Goal: Use online tool/utility: Utilize a website feature to perform a specific function

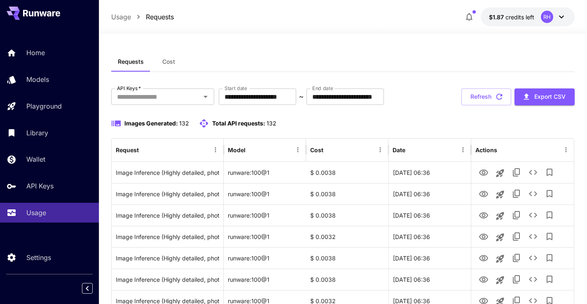
click at [38, 12] on icon at bounding box center [36, 13] width 5 height 5
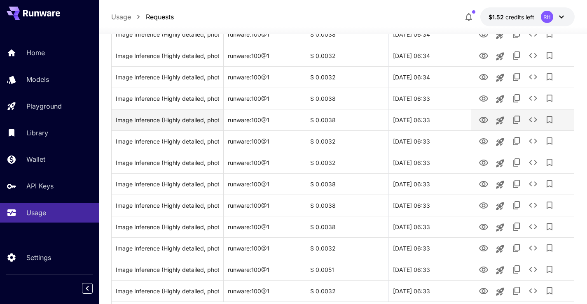
scroll to position [975, 0]
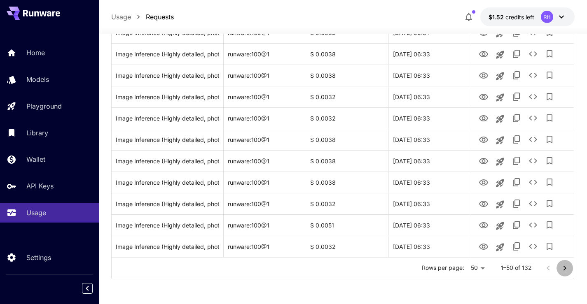
click at [562, 266] on icon "Go to next page" at bounding box center [564, 268] width 10 height 10
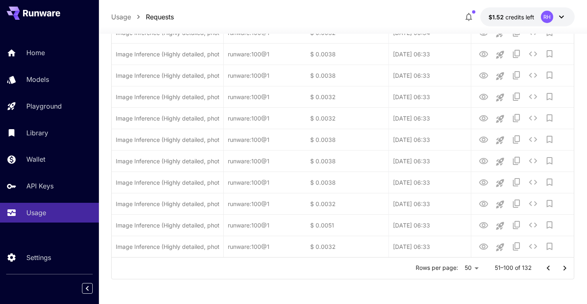
click at [562, 266] on icon "Go to next page" at bounding box center [564, 268] width 10 height 10
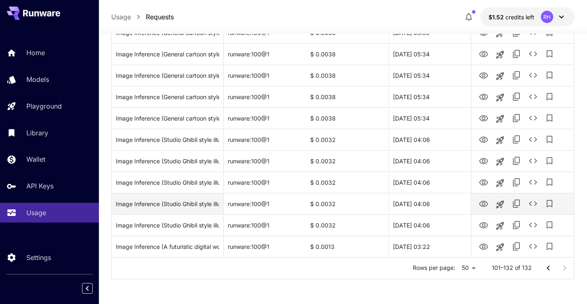
scroll to position [589, 0]
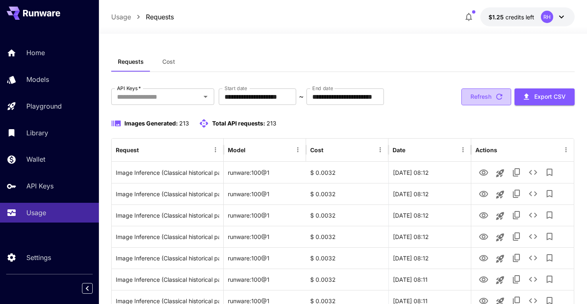
click at [478, 100] on button "Refresh" at bounding box center [486, 97] width 50 height 17
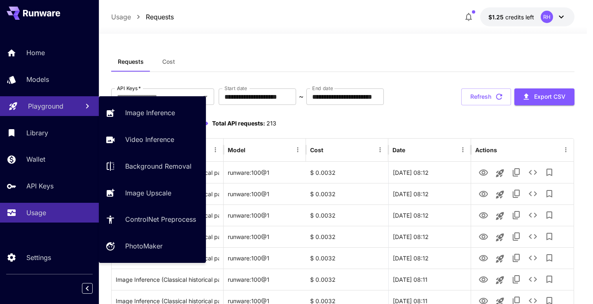
click at [52, 113] on link "Playground" at bounding box center [49, 106] width 99 height 20
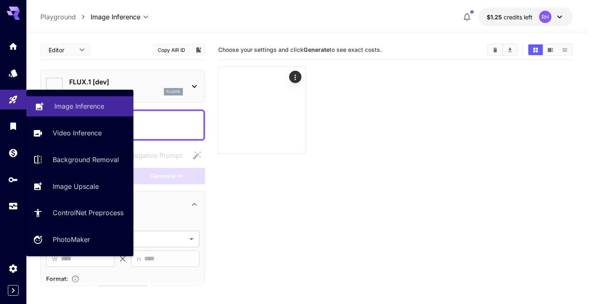
click at [97, 107] on p "Image Inference" at bounding box center [79, 106] width 50 height 10
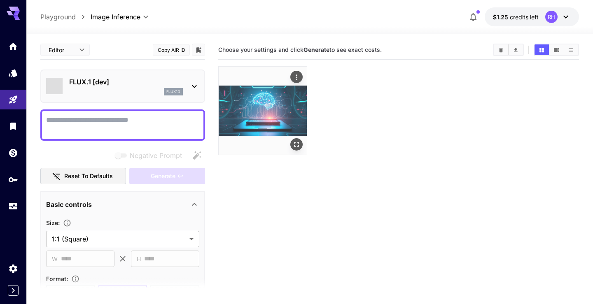
type input "**********"
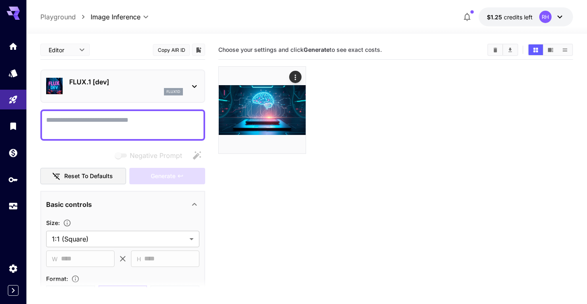
click at [192, 88] on icon at bounding box center [194, 87] width 10 height 10
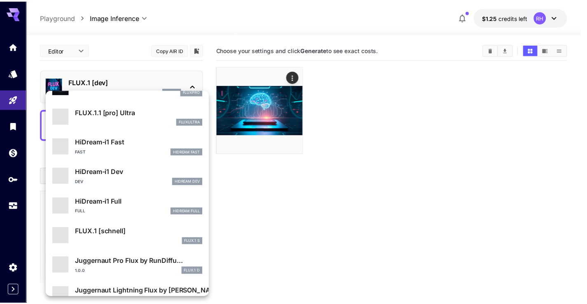
scroll to position [636, 0]
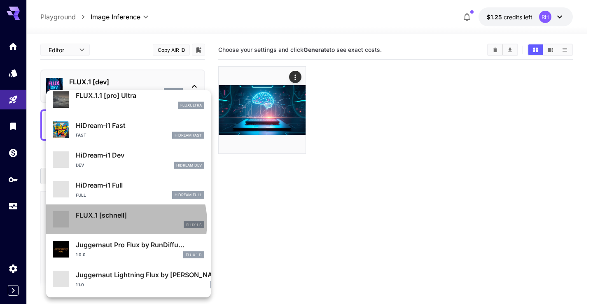
click at [122, 223] on div "FLUX.1 S" at bounding box center [140, 224] width 128 height 7
type input "*"
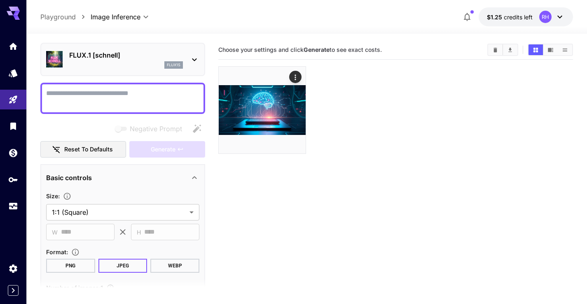
scroll to position [41, 0]
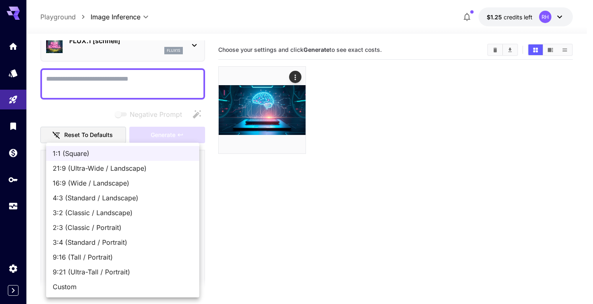
click at [129, 193] on body "**********" at bounding box center [296, 184] width 593 height 369
click at [89, 181] on span "16:9 (Wide / Landscape)" at bounding box center [123, 183] width 140 height 10
type input "**********"
type input "****"
type input "***"
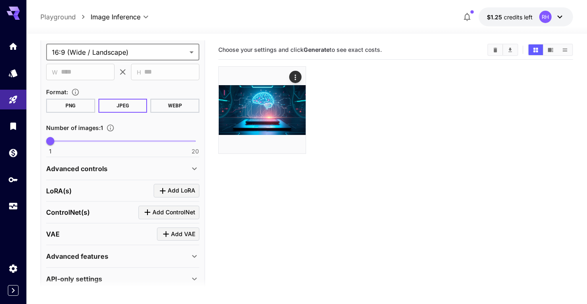
scroll to position [200, 0]
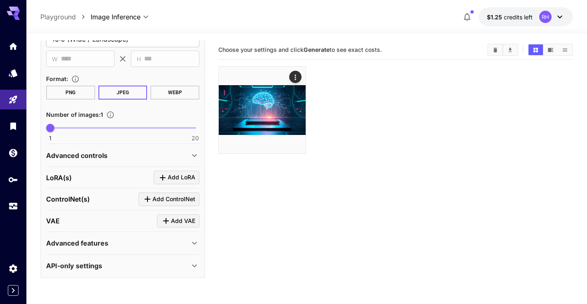
click at [194, 153] on icon at bounding box center [194, 156] width 10 height 10
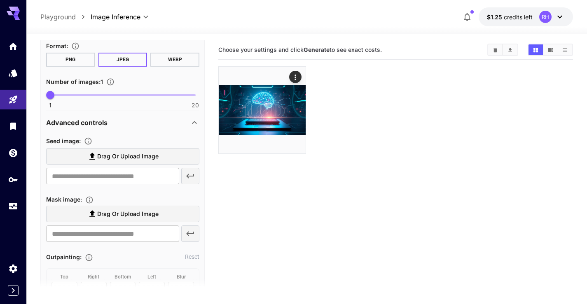
scroll to position [282, 0]
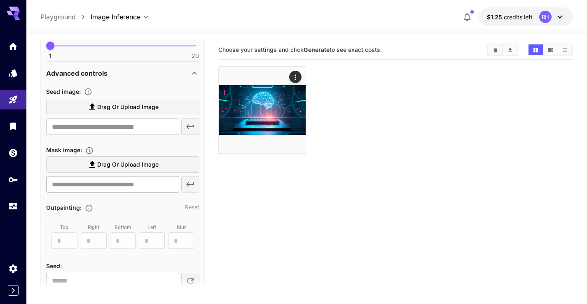
click at [128, 184] on input "text" at bounding box center [112, 184] width 133 height 16
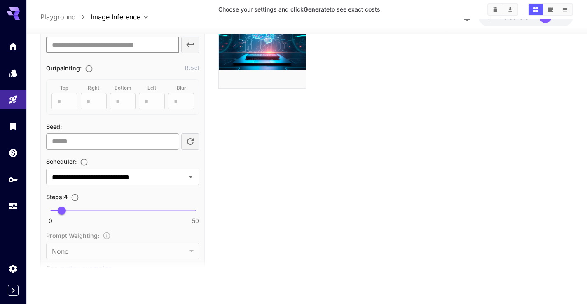
scroll to position [406, 0]
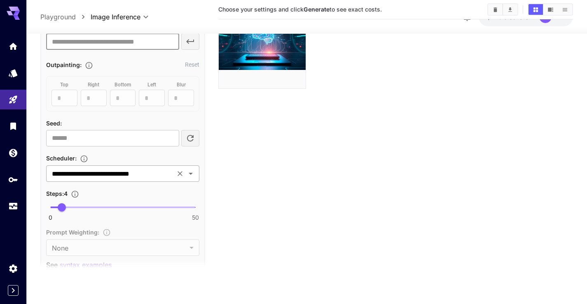
click at [188, 172] on icon "Open" at bounding box center [191, 174] width 10 height 10
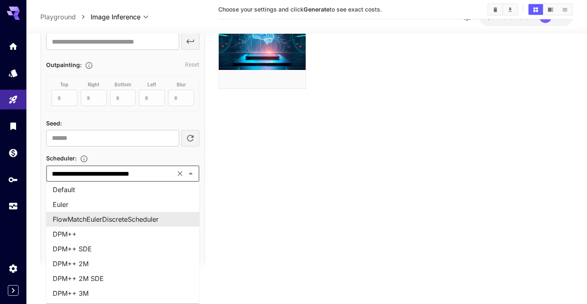
scroll to position [3, 0]
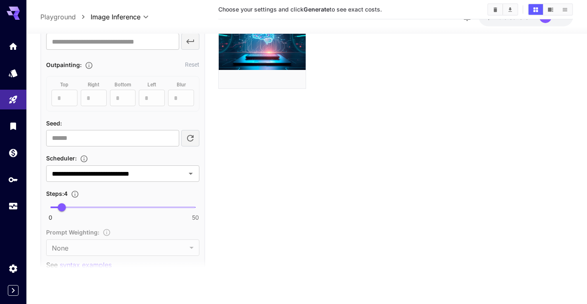
click at [266, 199] on section "Choose your settings and click Generate to see exact costs." at bounding box center [395, 127] width 354 height 304
type input "*"
type input "*******"
drag, startPoint x: 61, startPoint y: 208, endPoint x: 43, endPoint y: 208, distance: 18.1
click at [46, 208] on span "0" at bounding box center [50, 207] width 8 height 8
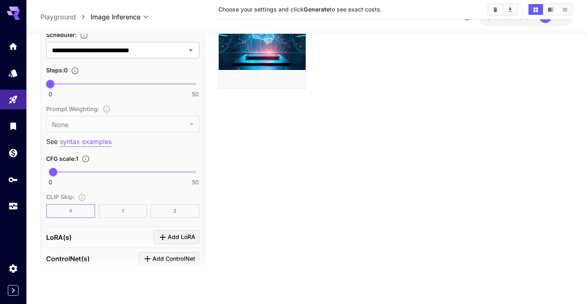
scroll to position [608, 0]
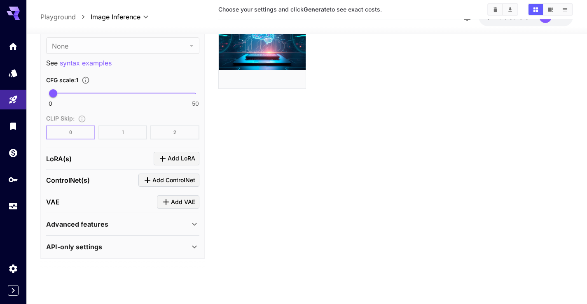
click at [166, 244] on div "API-only settings" at bounding box center [117, 247] width 143 height 10
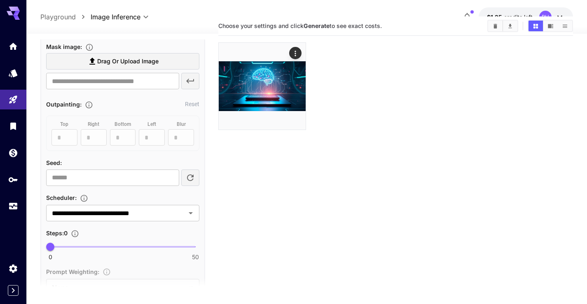
scroll to position [370, 0]
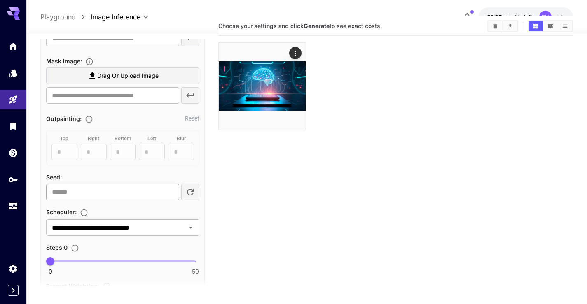
click at [125, 196] on input "number" at bounding box center [112, 192] width 133 height 16
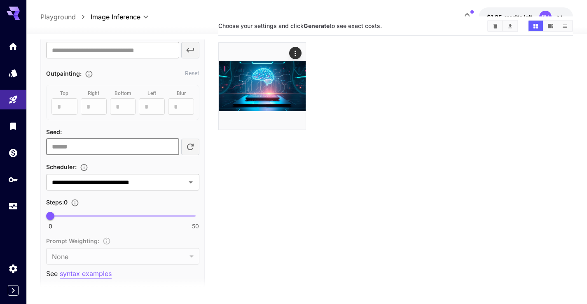
scroll to position [535, 0]
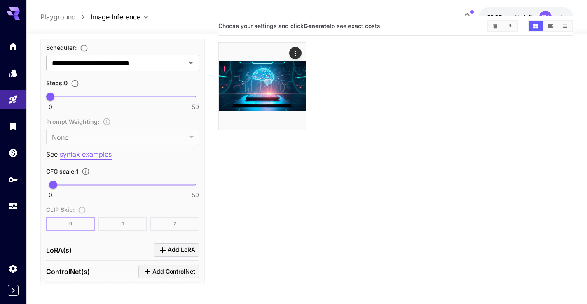
click at [89, 153] on p "syntax examples" at bounding box center [86, 154] width 52 height 10
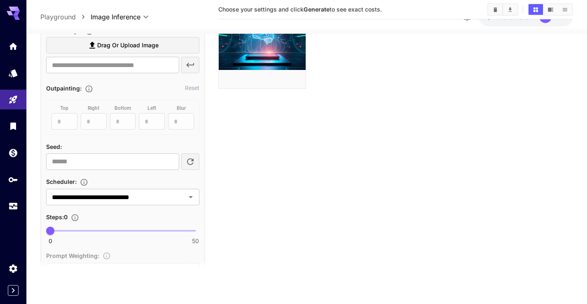
scroll to position [377, 0]
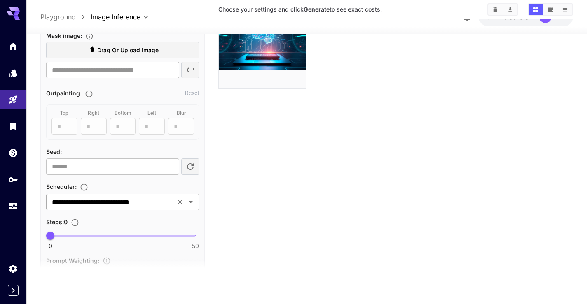
click at [140, 203] on input "**********" at bounding box center [111, 202] width 124 height 12
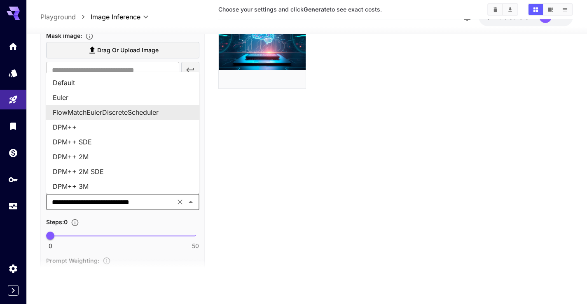
click at [140, 203] on input "**********" at bounding box center [111, 202] width 124 height 12
click at [221, 206] on section "Choose your settings and click Generate to see exact costs." at bounding box center [395, 127] width 354 height 304
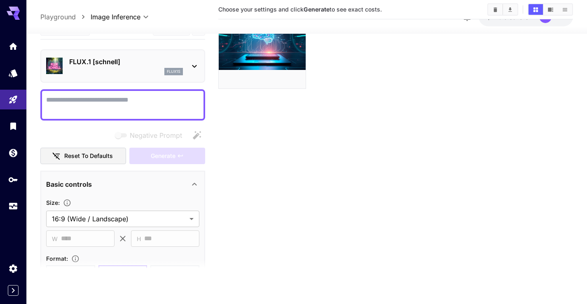
scroll to position [0, 0]
click at [105, 111] on textarea "Negative Prompt" at bounding box center [122, 106] width 153 height 20
paste textarea "**********"
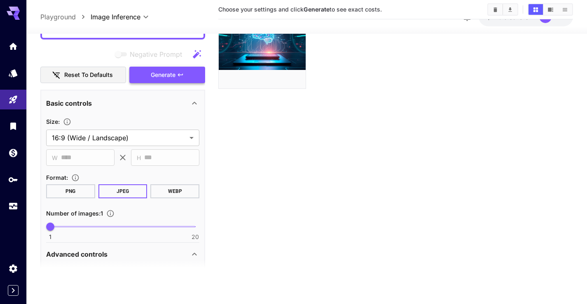
type textarea "**********"
click at [156, 77] on span "Generate" at bounding box center [163, 75] width 25 height 10
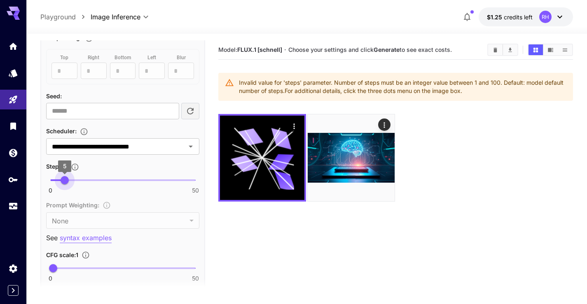
type input "*"
drag, startPoint x: 49, startPoint y: 181, endPoint x: 61, endPoint y: 184, distance: 12.3
click at [61, 184] on span "4" at bounding box center [62, 180] width 8 height 8
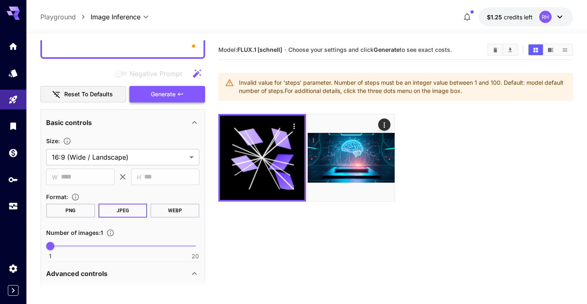
click at [156, 96] on span "Generate" at bounding box center [163, 94] width 25 height 10
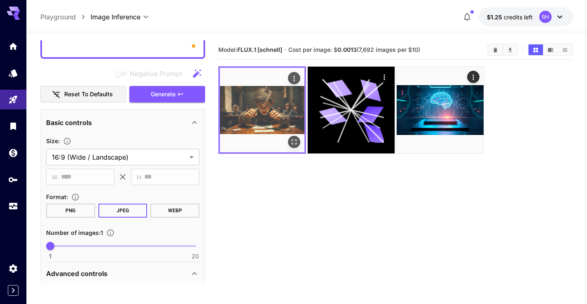
click at [261, 110] on img at bounding box center [262, 110] width 84 height 84
click at [293, 142] on icon "Open in fullscreen" at bounding box center [294, 142] width 8 height 8
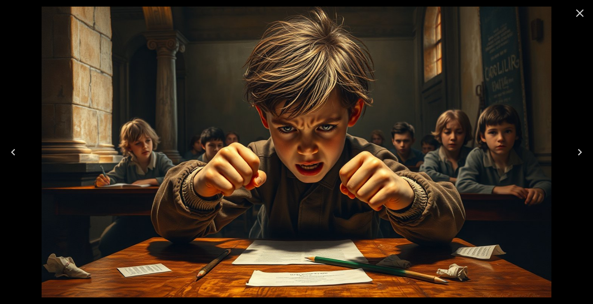
click at [580, 16] on icon "Close" at bounding box center [579, 13] width 13 height 13
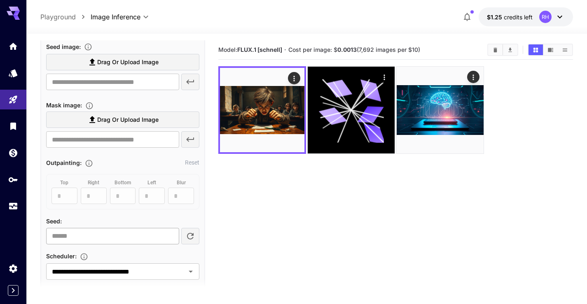
scroll to position [526, 0]
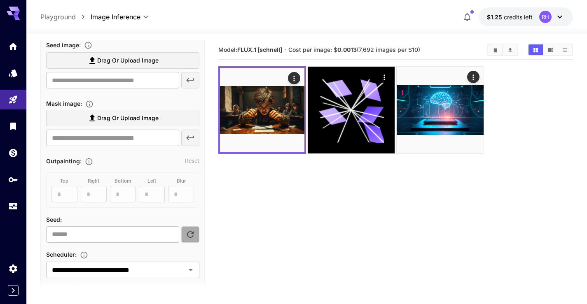
click at [187, 234] on icon "button" at bounding box center [190, 235] width 10 height 10
type input "**********"
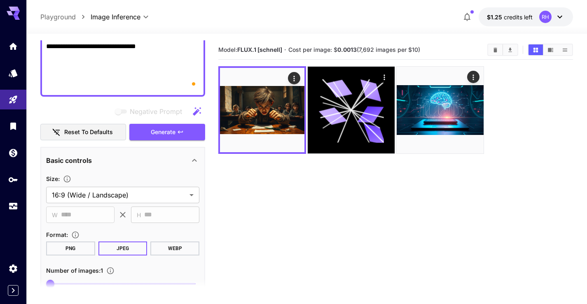
scroll to position [242, 0]
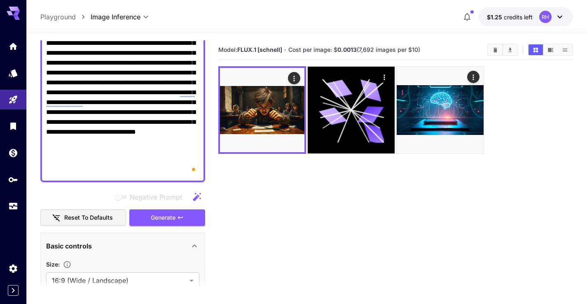
click at [121, 144] on textarea "Negative Prompt" at bounding box center [122, 67] width 153 height 217
paste textarea "**********"
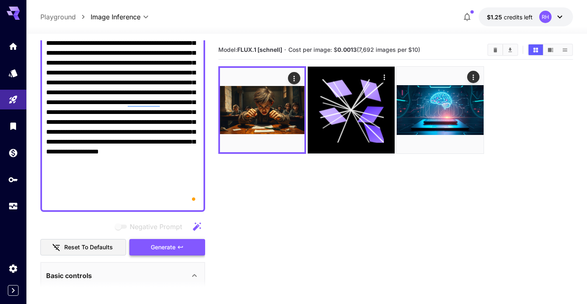
type textarea "**********"
click at [170, 247] on span "Generate" at bounding box center [163, 247] width 25 height 10
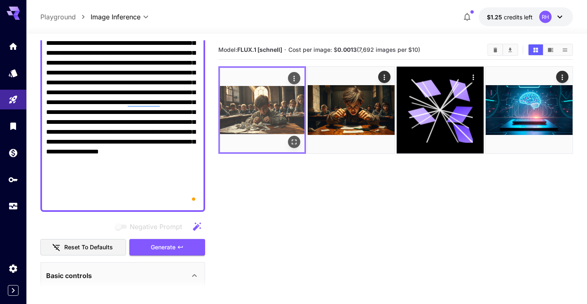
click at [268, 116] on img at bounding box center [262, 110] width 84 height 84
click at [298, 140] on icon "Open in fullscreen" at bounding box center [294, 142] width 8 height 8
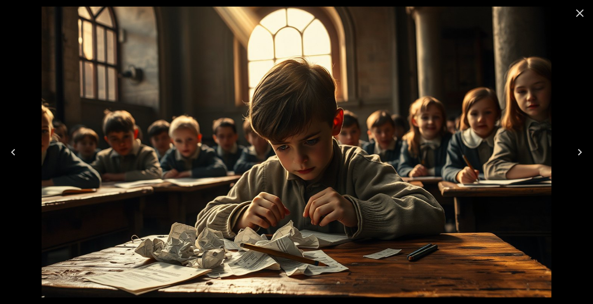
click at [580, 150] on icon "Next" at bounding box center [579, 152] width 13 height 13
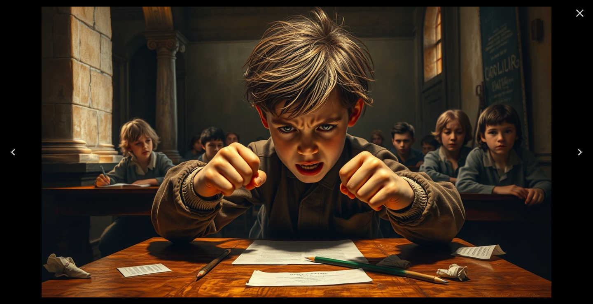
click at [11, 147] on icon "Previous" at bounding box center [13, 152] width 13 height 13
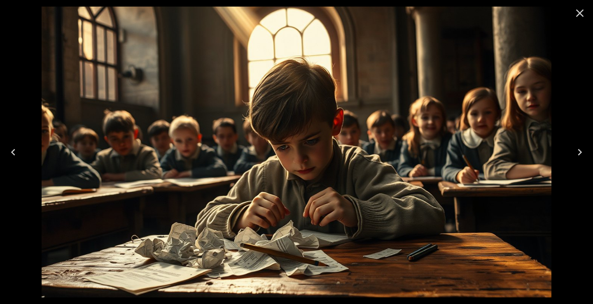
click at [580, 150] on icon "Next" at bounding box center [579, 152] width 13 height 13
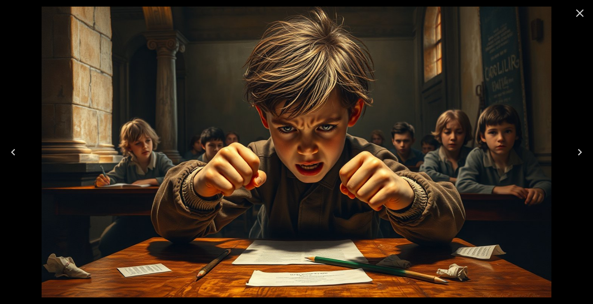
click at [580, 14] on icon "Close" at bounding box center [579, 13] width 13 height 13
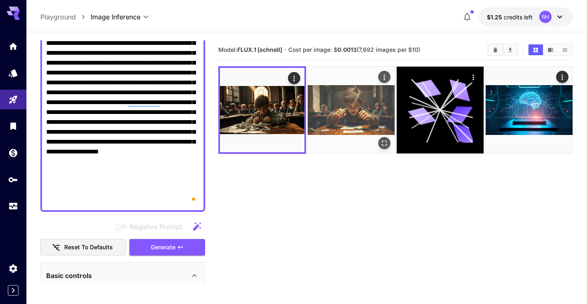
click at [338, 126] on img at bounding box center [350, 110] width 87 height 87
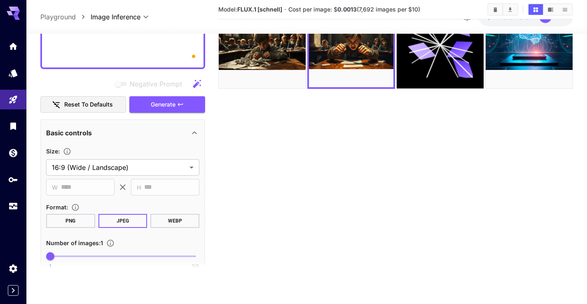
scroll to position [345, 0]
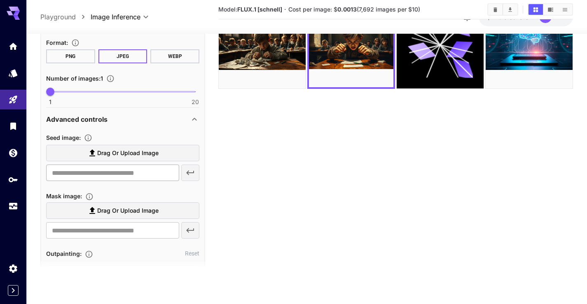
click at [127, 175] on input "text" at bounding box center [112, 173] width 133 height 16
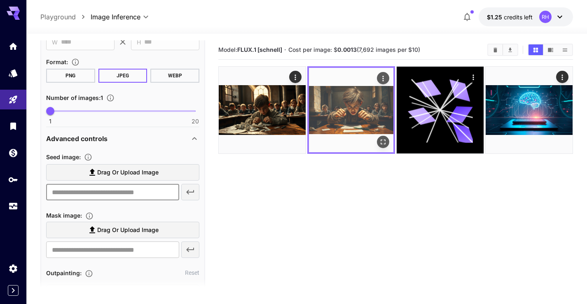
click at [379, 76] on icon "Actions" at bounding box center [383, 79] width 8 height 8
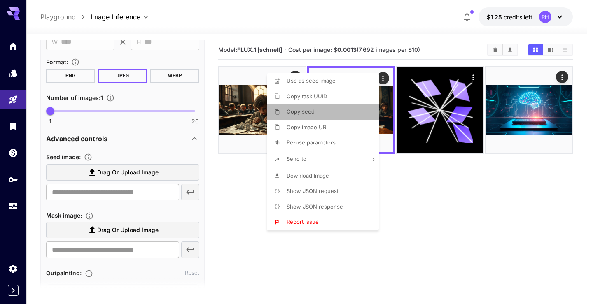
click at [311, 114] on span "Copy seed" at bounding box center [301, 111] width 28 height 7
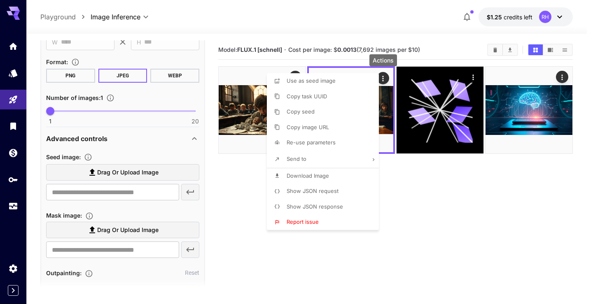
click at [247, 219] on div at bounding box center [296, 152] width 593 height 304
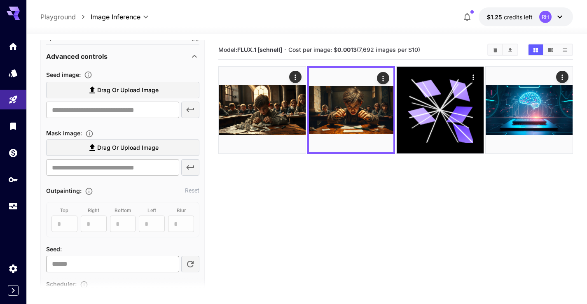
click at [119, 268] on input "**********" at bounding box center [112, 264] width 133 height 16
drag, startPoint x: 114, startPoint y: 261, endPoint x: 52, endPoint y: 261, distance: 61.7
click at [52, 261] on input "**********" at bounding box center [112, 264] width 133 height 16
paste input "number"
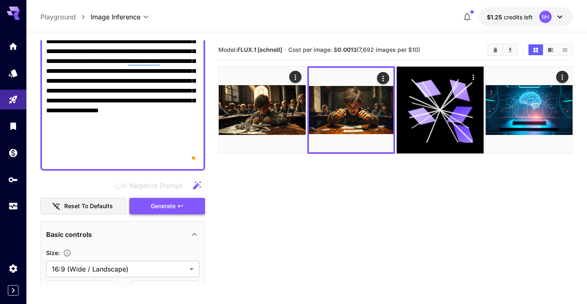
type input "*********"
click at [175, 207] on span "Generate" at bounding box center [163, 206] width 25 height 10
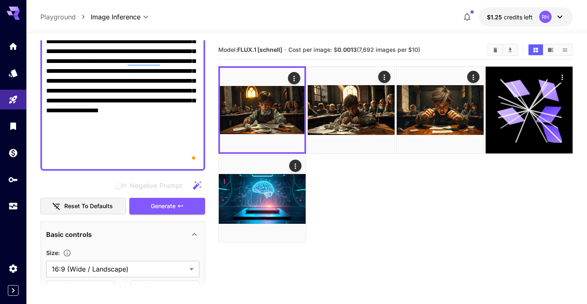
click at [158, 130] on textarea "Negative Prompt" at bounding box center [122, 41] width 153 height 247
paste textarea "To enrich screen reader interactions, please activate Accessibility in Grammarl…"
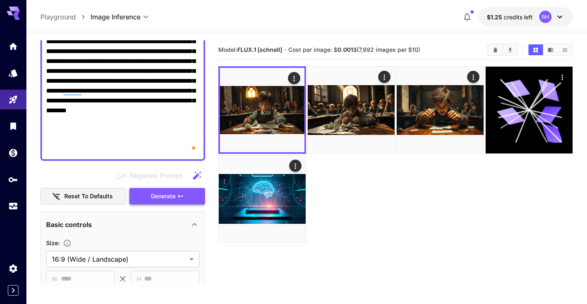
type textarea "**********"
click at [167, 198] on span "Generate" at bounding box center [163, 196] width 25 height 10
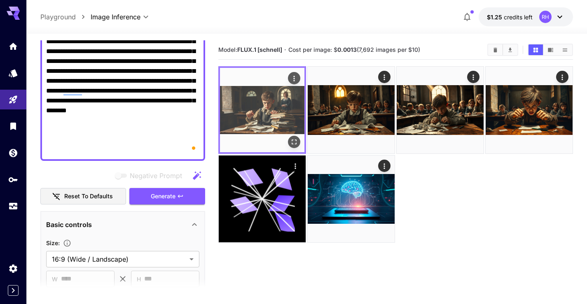
click at [282, 110] on img at bounding box center [262, 110] width 84 height 84
click at [297, 138] on icon "Open in fullscreen" at bounding box center [294, 142] width 8 height 8
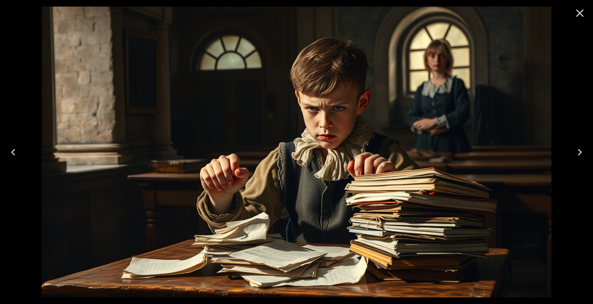
click at [16, 150] on icon "Previous" at bounding box center [13, 152] width 13 height 13
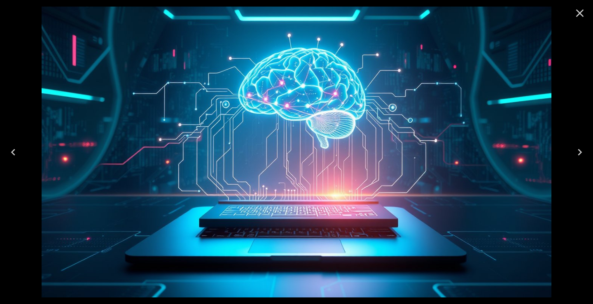
click at [580, 152] on icon "Next" at bounding box center [579, 152] width 13 height 13
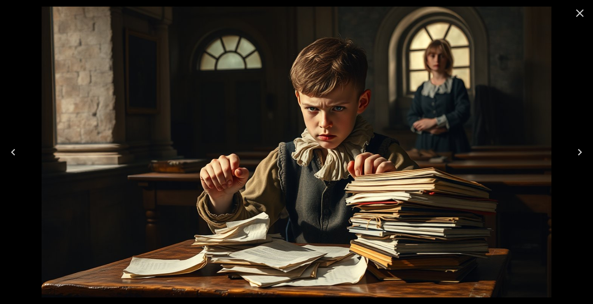
click at [581, 152] on icon "Next" at bounding box center [580, 152] width 4 height 7
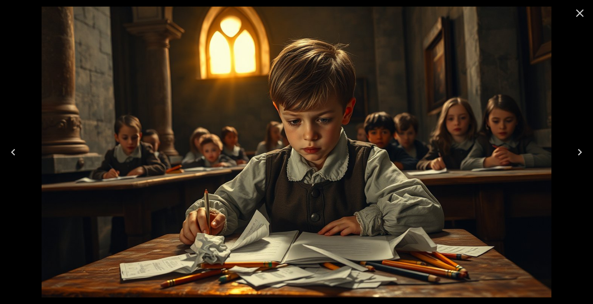
click at [581, 152] on icon "Next" at bounding box center [580, 152] width 4 height 7
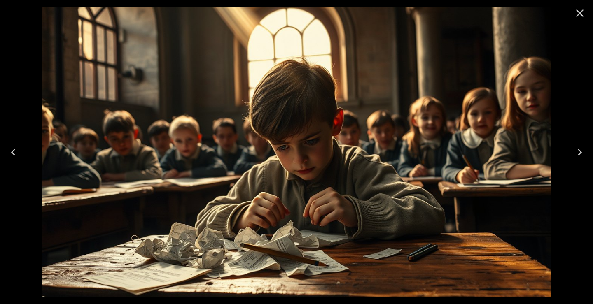
click at [578, 153] on icon "Next" at bounding box center [579, 152] width 13 height 13
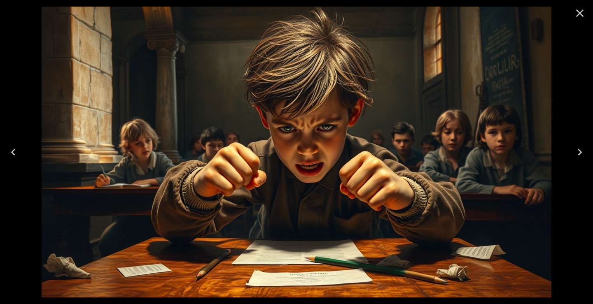
click at [15, 148] on icon "Previous" at bounding box center [13, 152] width 13 height 13
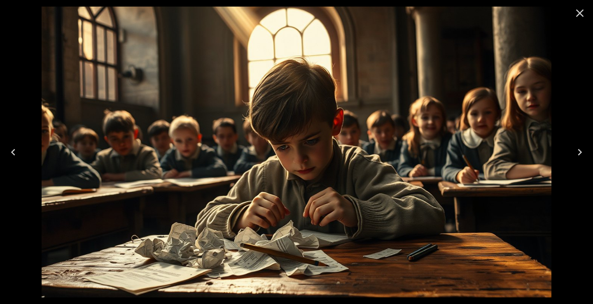
click at [15, 148] on icon "Previous" at bounding box center [13, 152] width 13 height 13
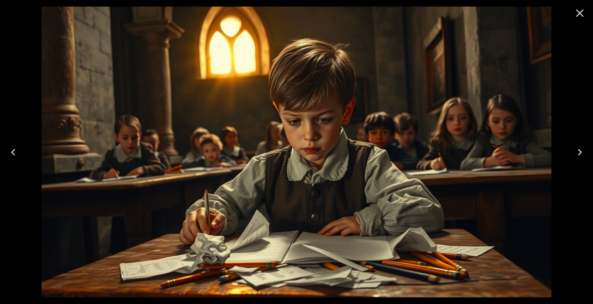
click at [15, 148] on icon "Previous" at bounding box center [13, 152] width 13 height 13
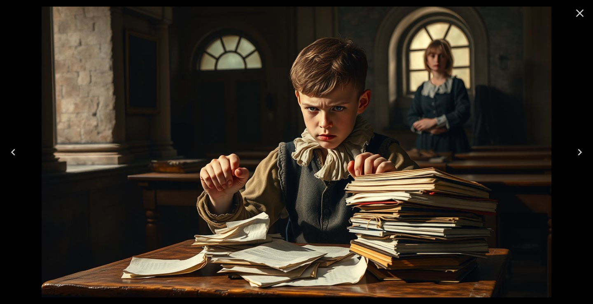
click at [580, 14] on icon "Close" at bounding box center [580, 13] width 8 height 8
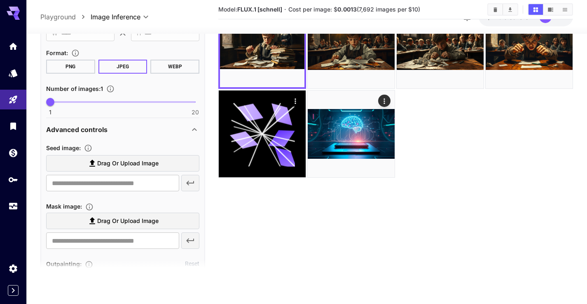
scroll to position [444, 0]
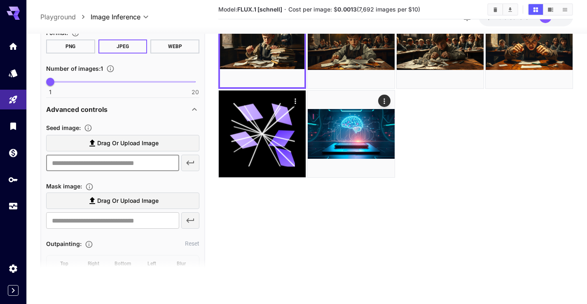
click at [132, 168] on input "text" at bounding box center [112, 163] width 133 height 16
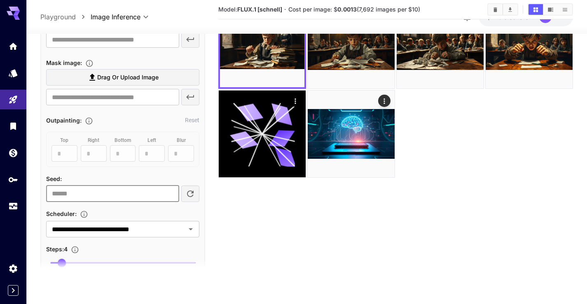
drag, startPoint x: 93, startPoint y: 196, endPoint x: 42, endPoint y: 191, distance: 52.1
click at [42, 191] on div "**********" at bounding box center [122, 238] width 165 height 835
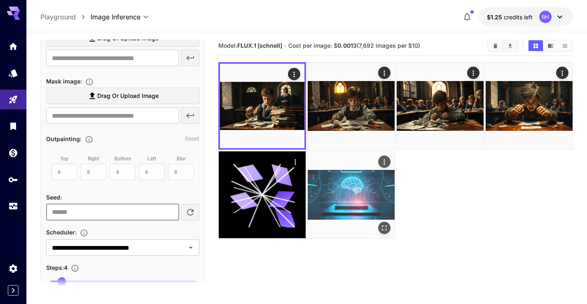
scroll to position [0, 0]
